Goal: Find specific page/section: Find specific page/section

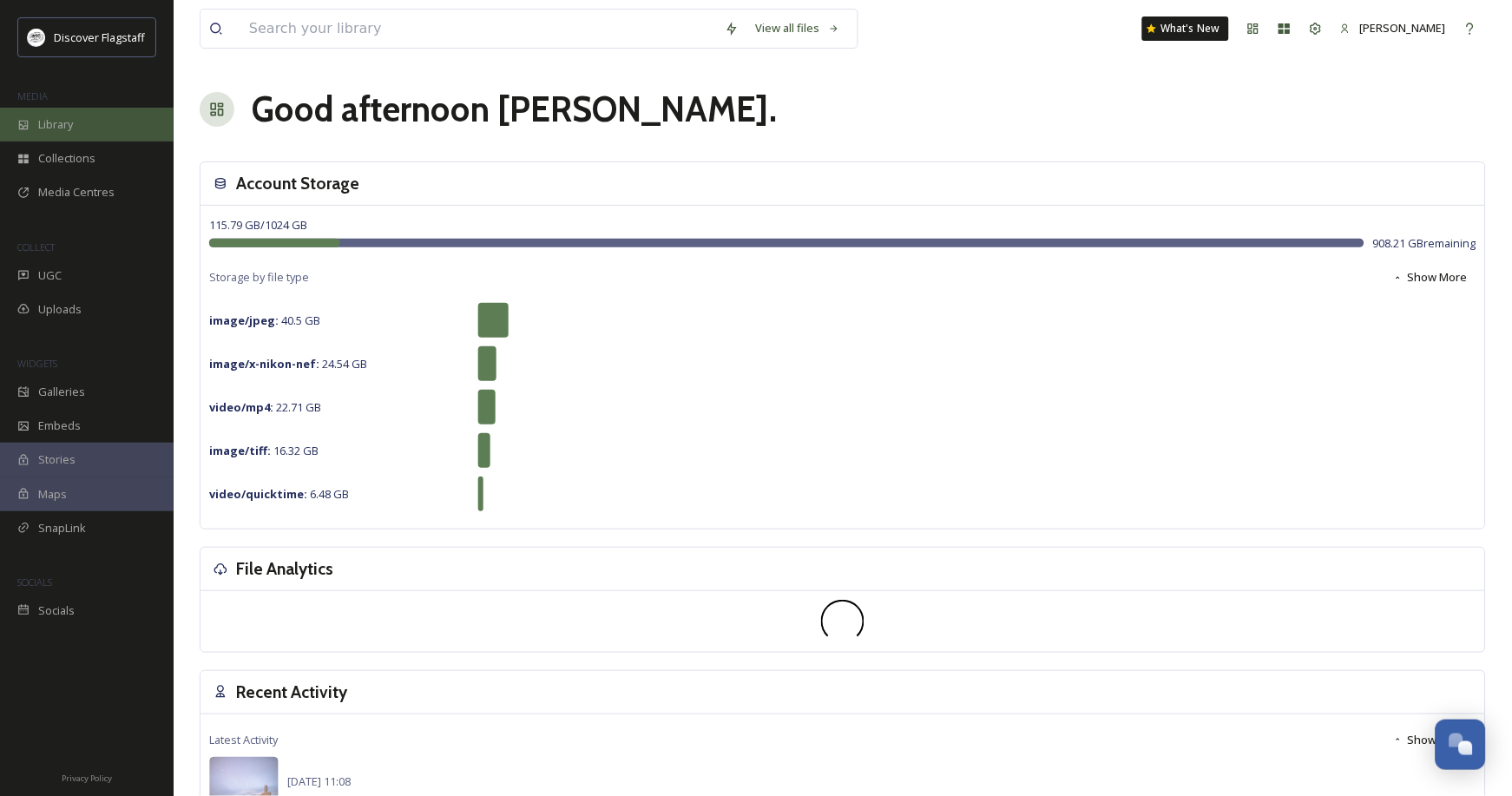
click at [73, 129] on span "Library" at bounding box center [56, 125] width 35 height 17
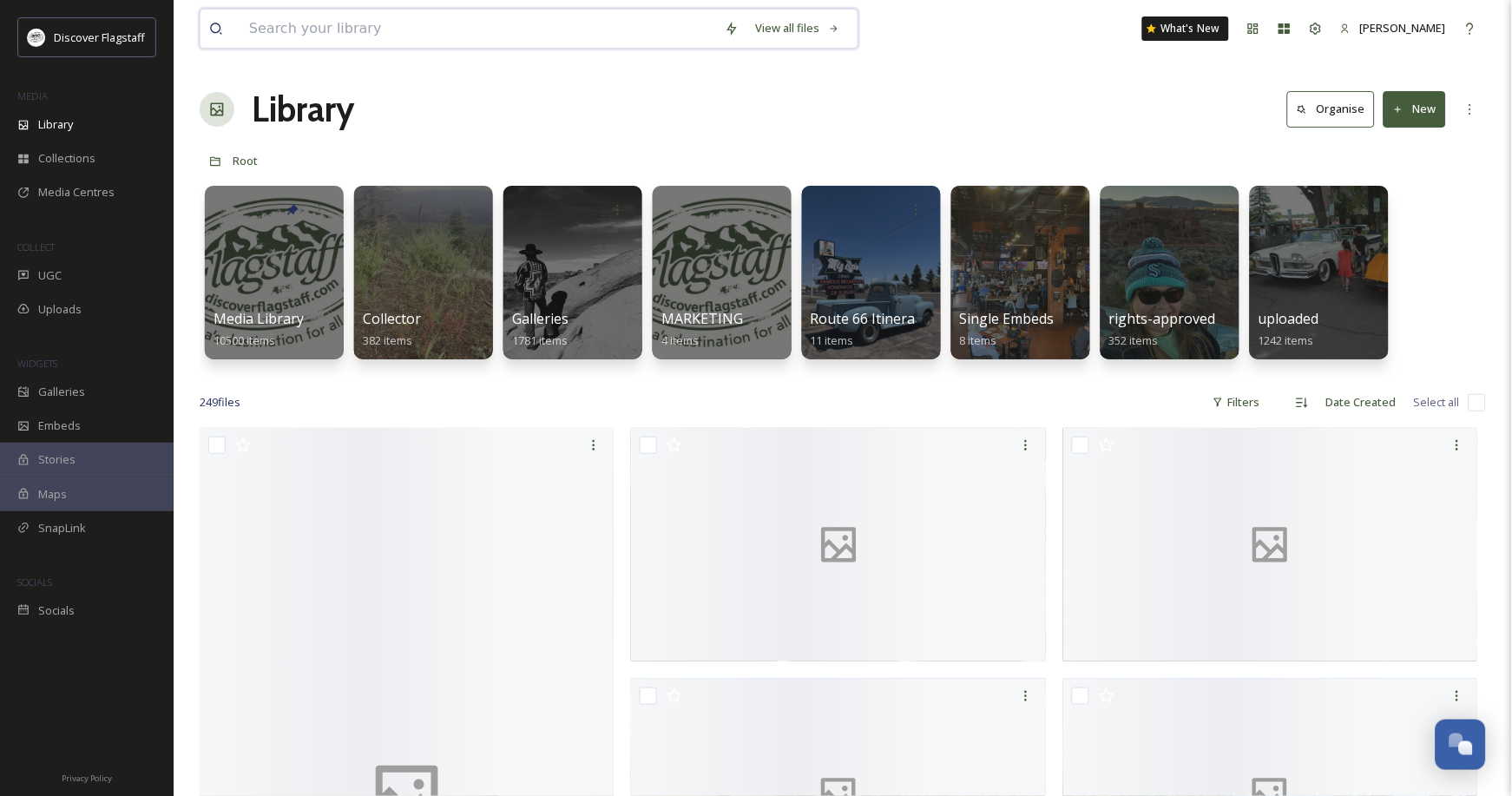
click at [421, 32] on input at bounding box center [478, 28] width 476 height 39
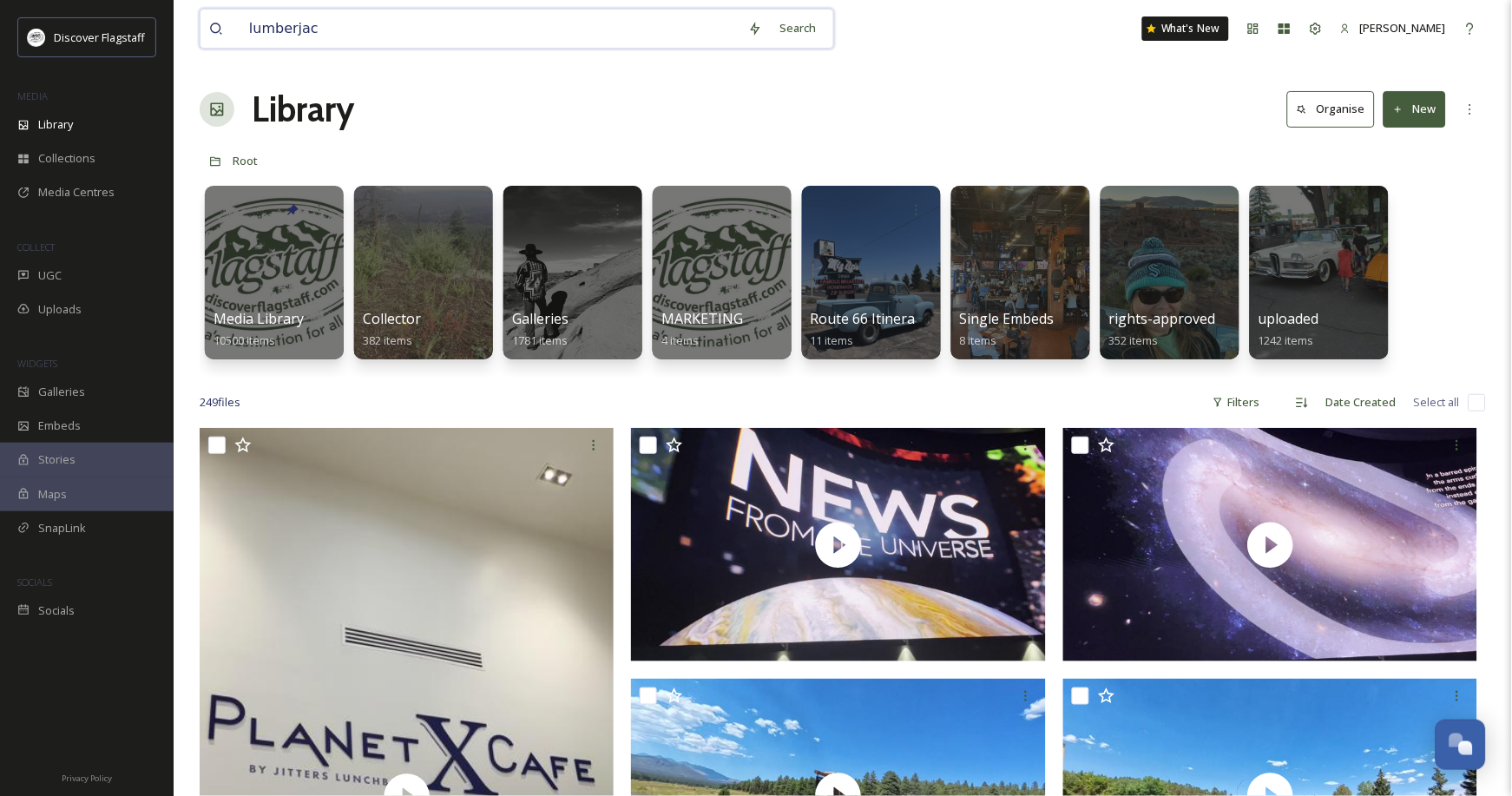
type input "lumberjack"
click at [1120, 111] on div "Library Organise New" at bounding box center [842, 109] width 1286 height 52
click at [947, 135] on div "Library Organise New" at bounding box center [842, 109] width 1286 height 52
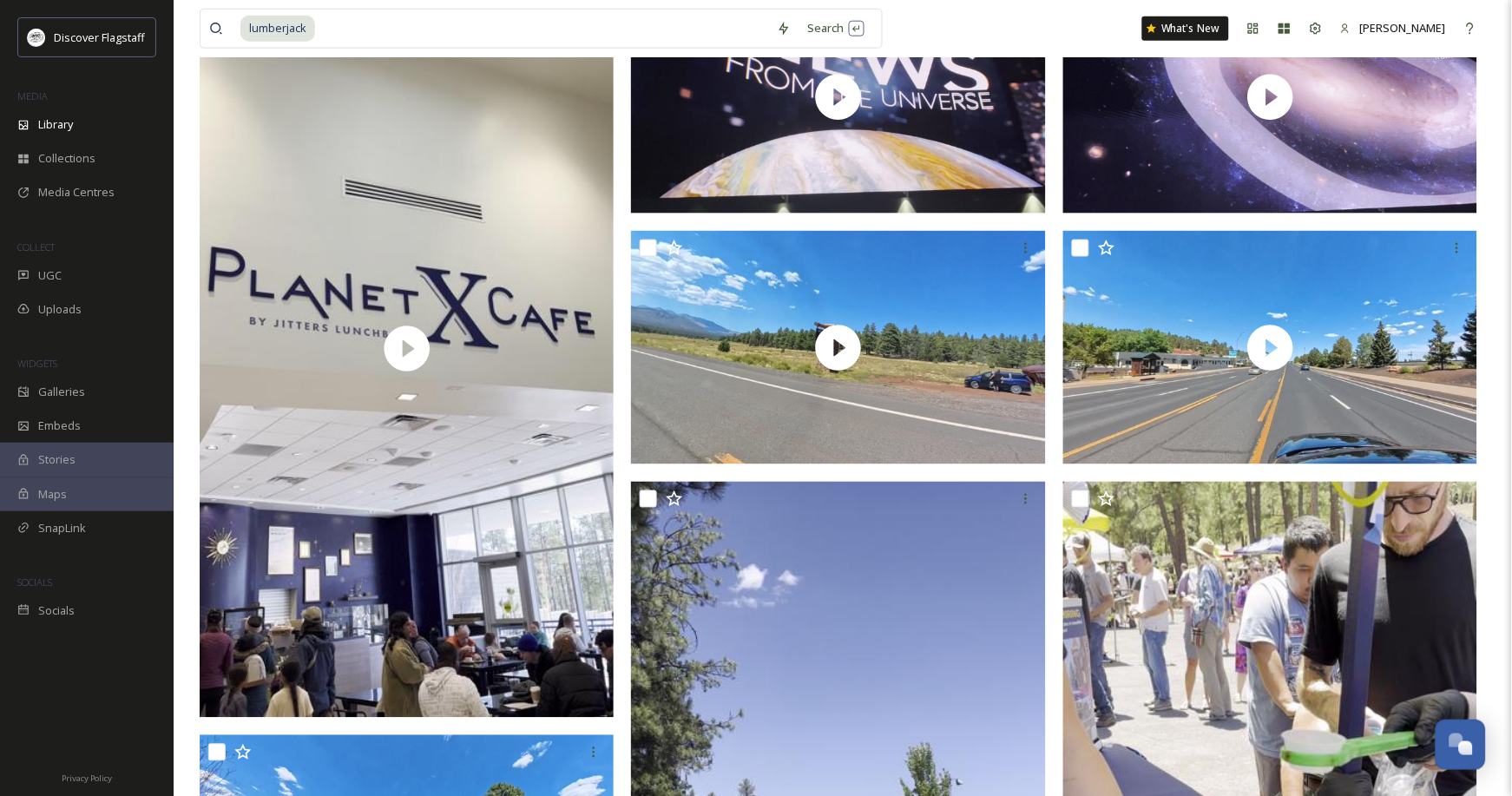
scroll to position [197, 0]
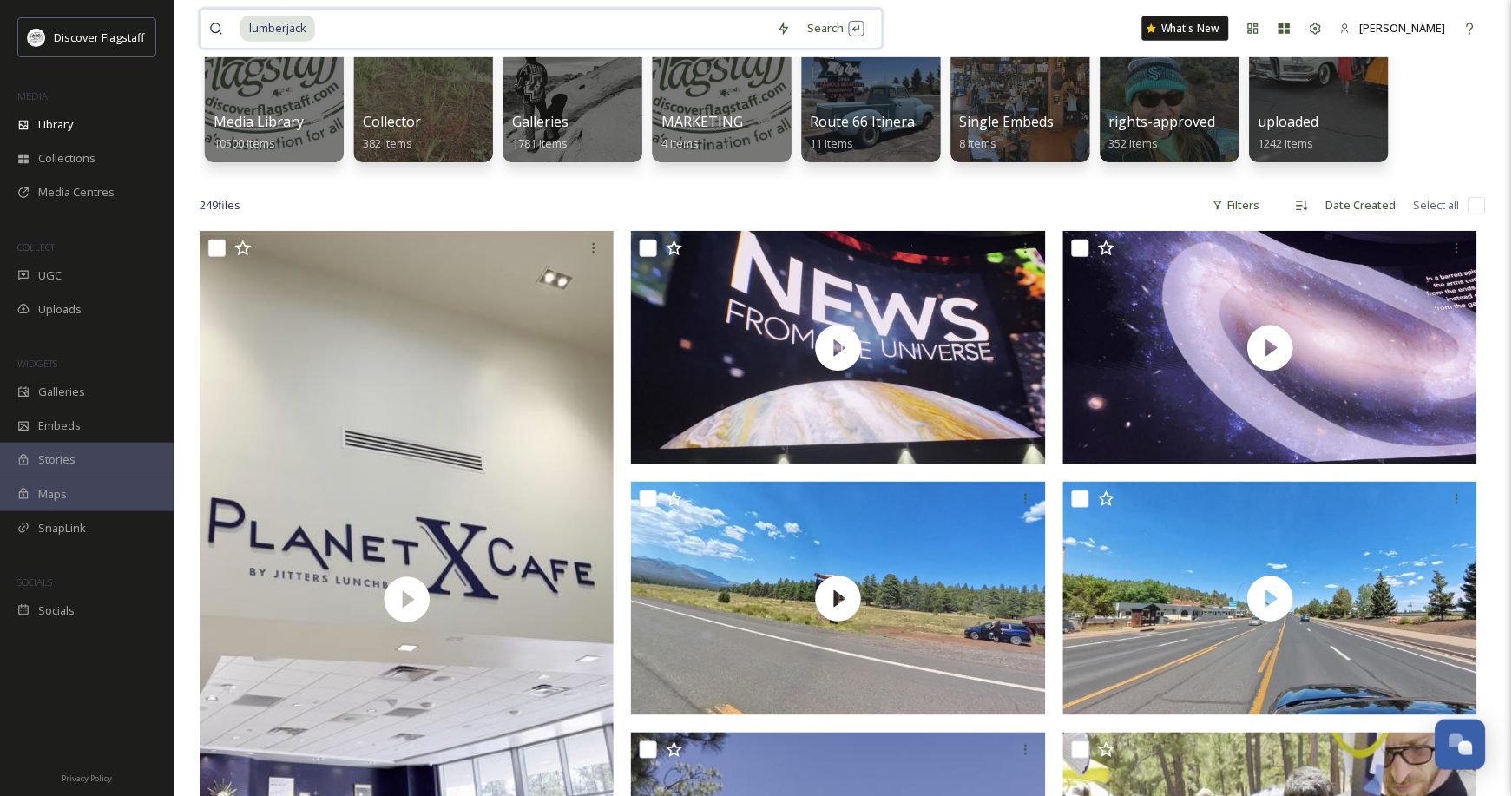
click at [585, 24] on input at bounding box center [543, 28] width 452 height 39
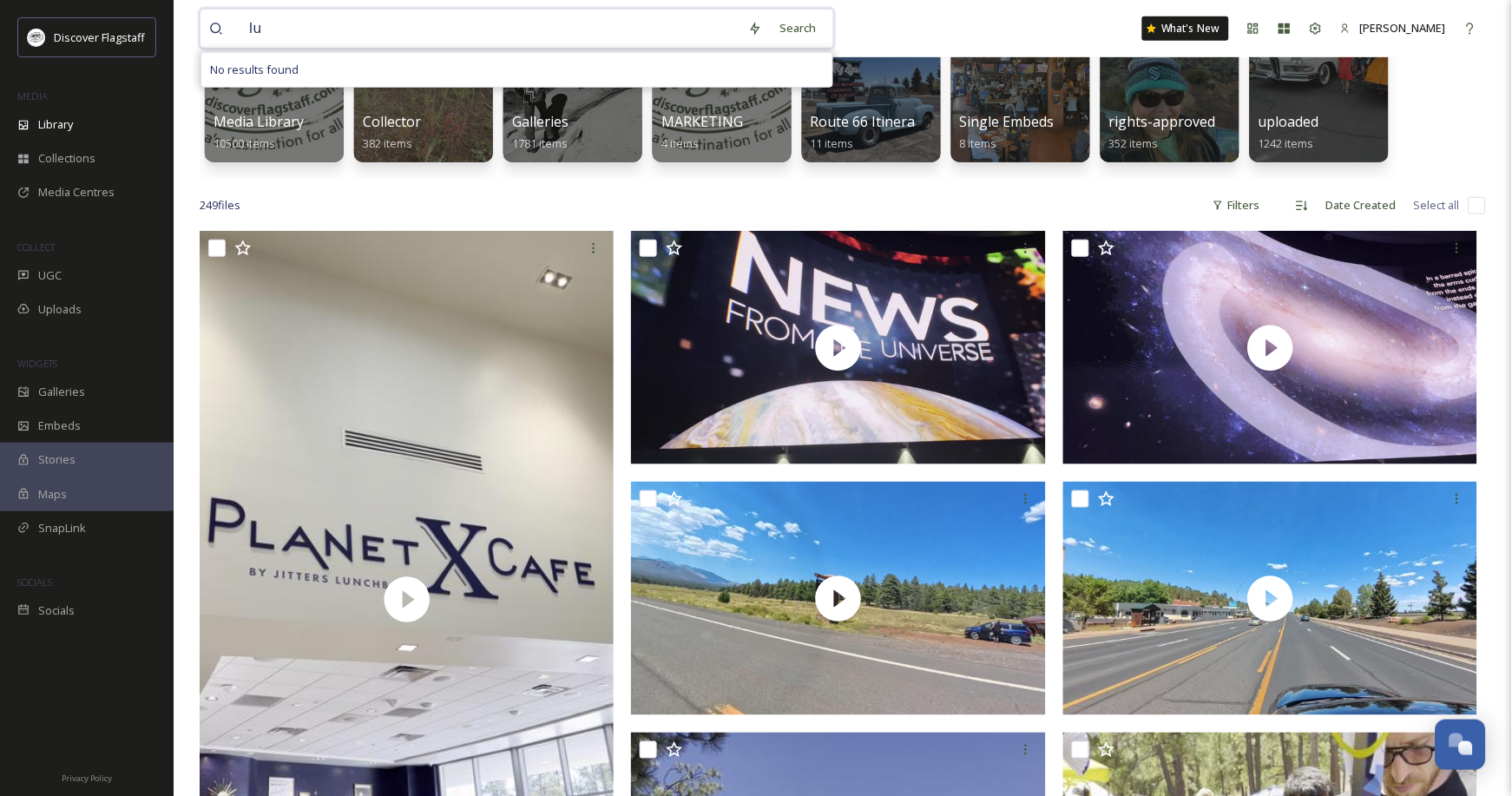
type input "l"
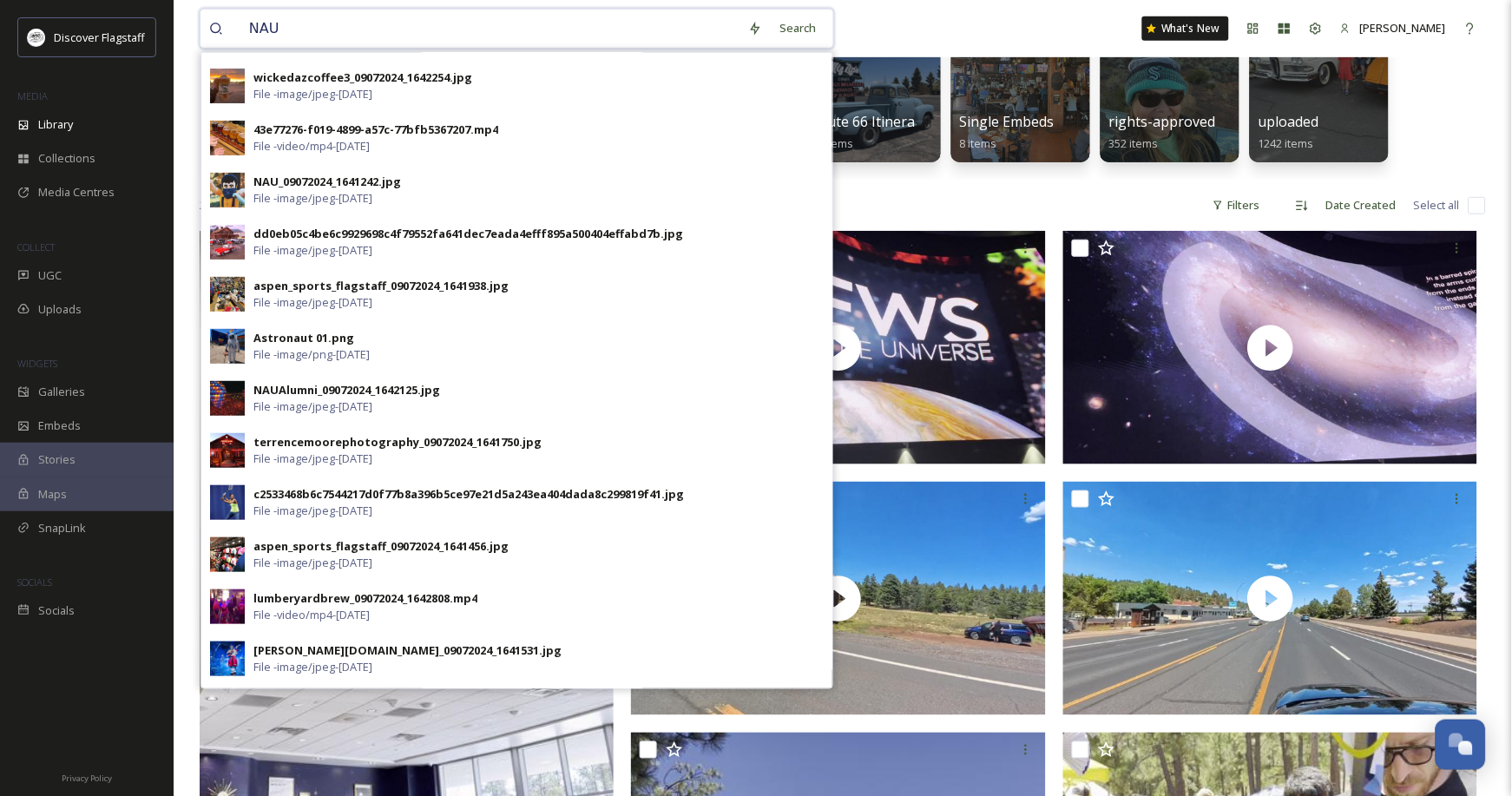
scroll to position [0, 0]
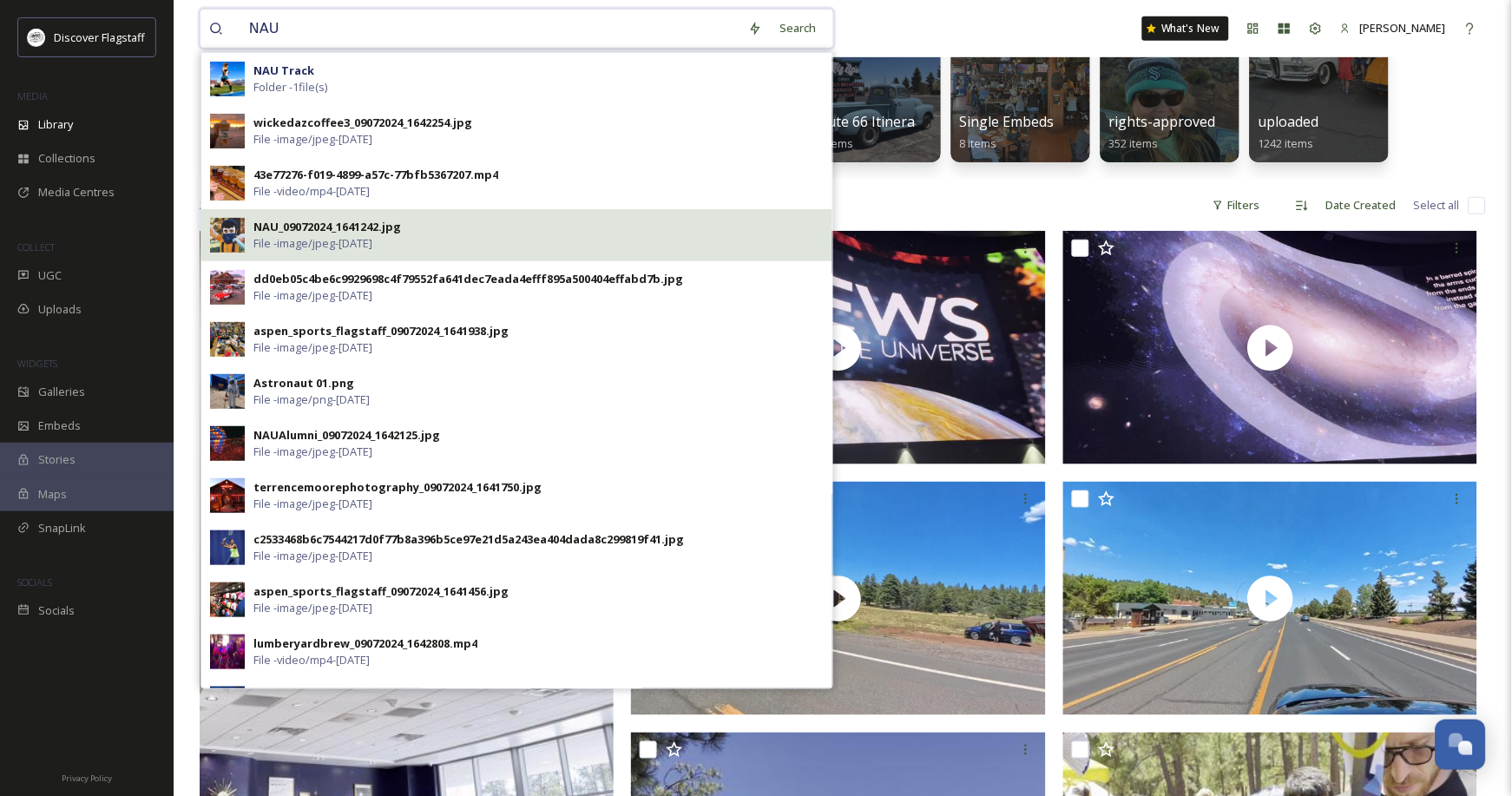
type input "NAU"
click at [272, 238] on div "NAU_09072024_1641242.jpg File - image/jpeg - [DATE]" at bounding box center [516, 235] width 631 height 52
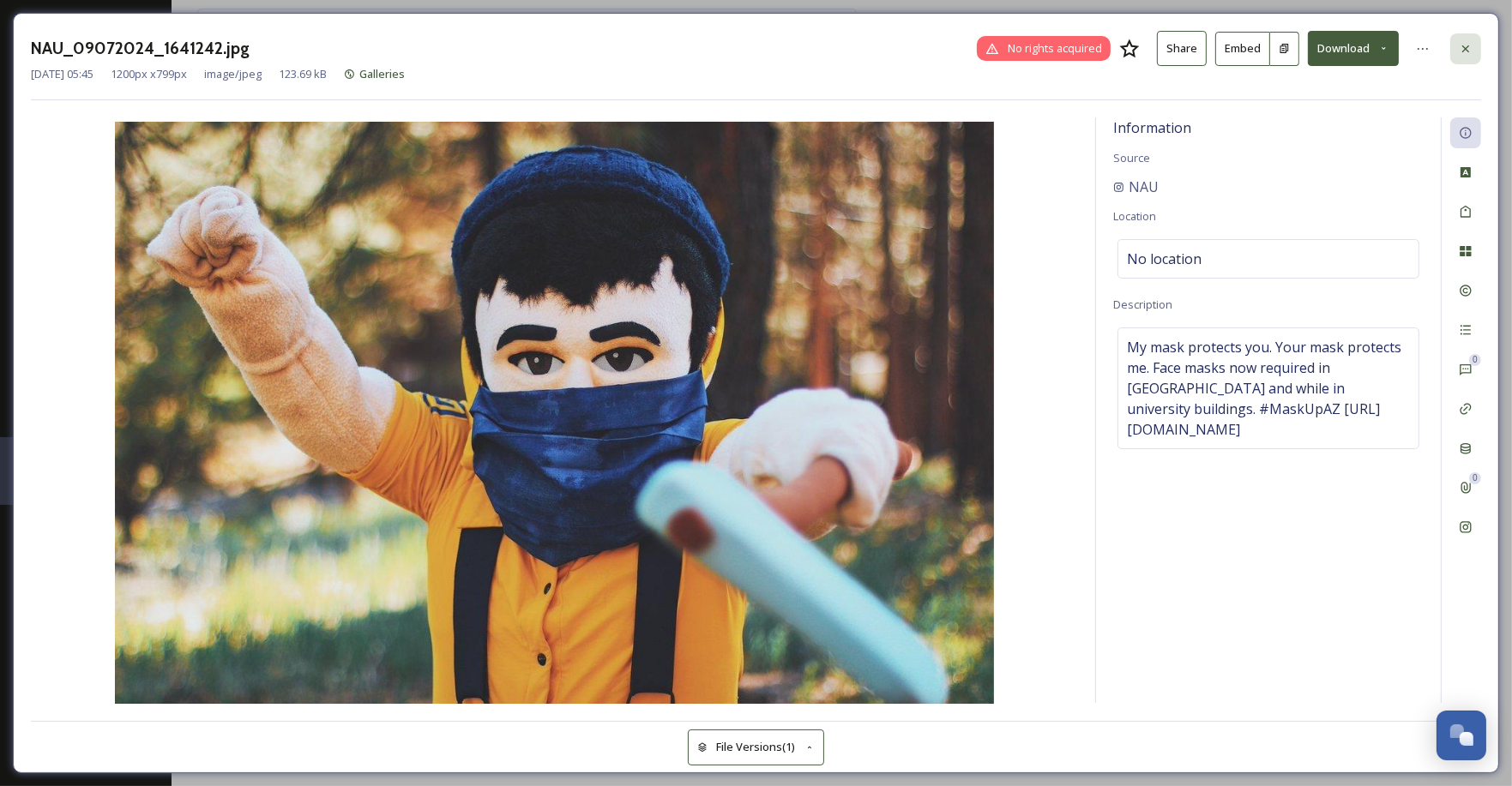
click at [1462, 40] on div at bounding box center [1466, 49] width 31 height 31
